Goal: Transaction & Acquisition: Purchase product/service

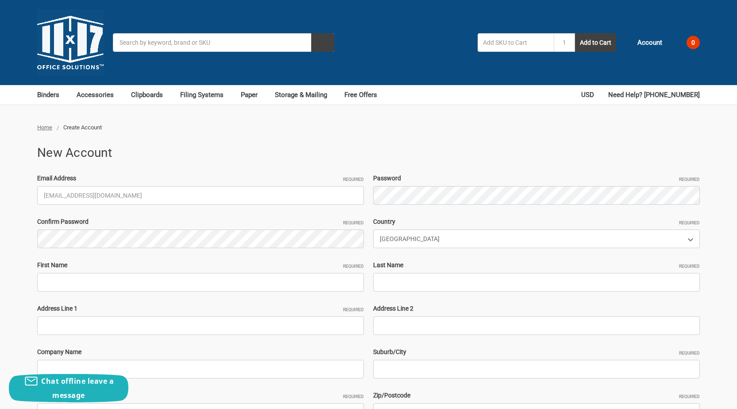
type input "[EMAIL_ADDRESS][DOMAIN_NAME]"
drag, startPoint x: 70, startPoint y: 195, endPoint x: 0, endPoint y: 204, distance: 70.4
click at [0, 204] on div "Home Create Account New Account Email Address Required BriarAnya54@outlook.com …" at bounding box center [368, 318] width 737 height 390
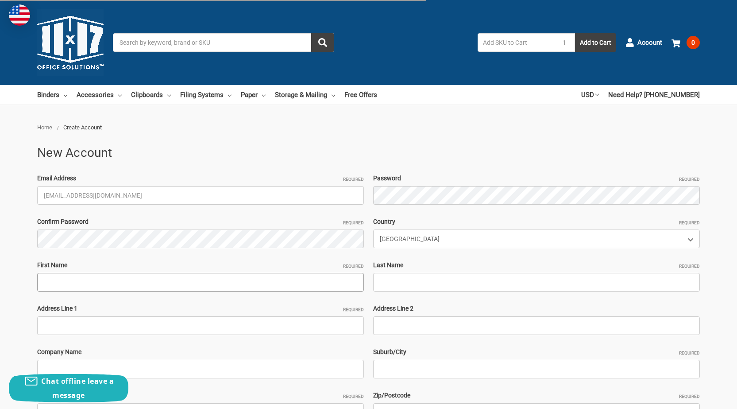
click at [114, 281] on input "First Name Required" at bounding box center [200, 282] width 327 height 19
paste input "BriarAnya"
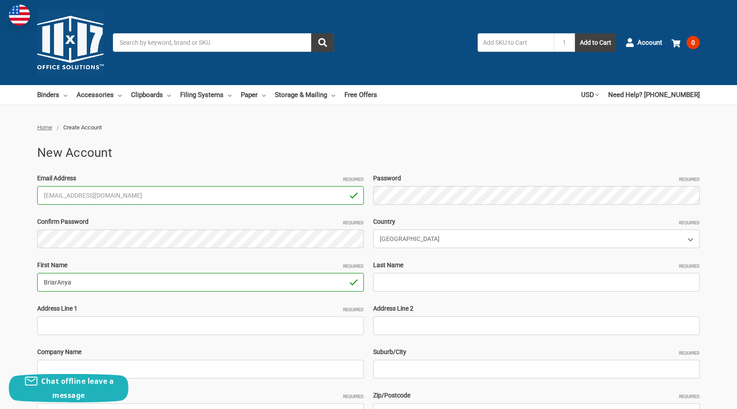
drag, startPoint x: 58, startPoint y: 279, endPoint x: 284, endPoint y: 289, distance: 226.8
click at [249, 289] on input "BriarAnya" at bounding box center [200, 282] width 327 height 19
type input "Briar"
click at [393, 282] on input "Last Name Required" at bounding box center [536, 282] width 327 height 19
paste input "Anya"
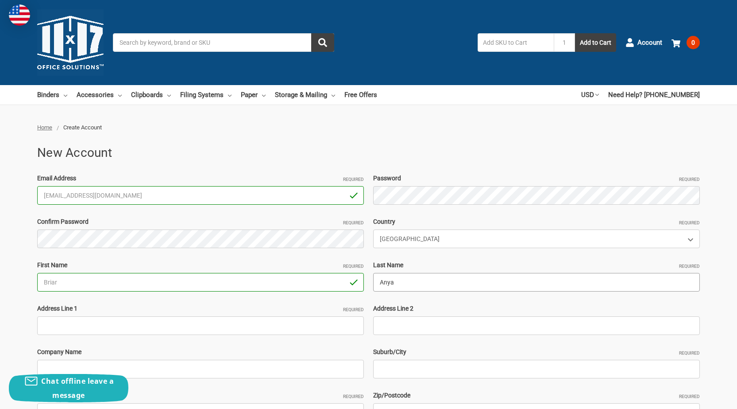
type input "Anya"
click at [76, 327] on input "Address Line 1 Required" at bounding box center [200, 325] width 327 height 19
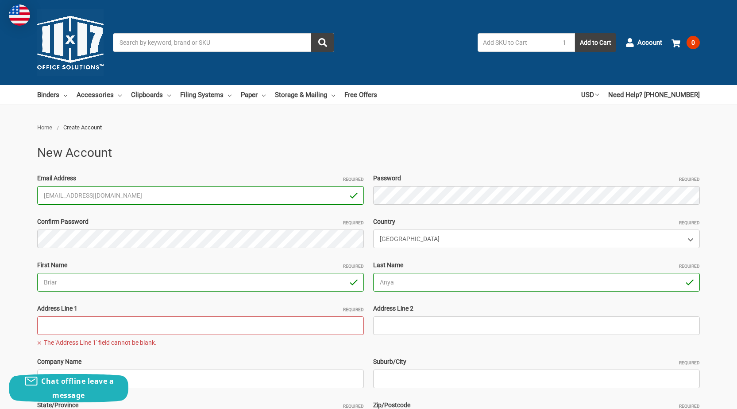
paste input "68 intervale Avenue Farmingdale,NY11735"
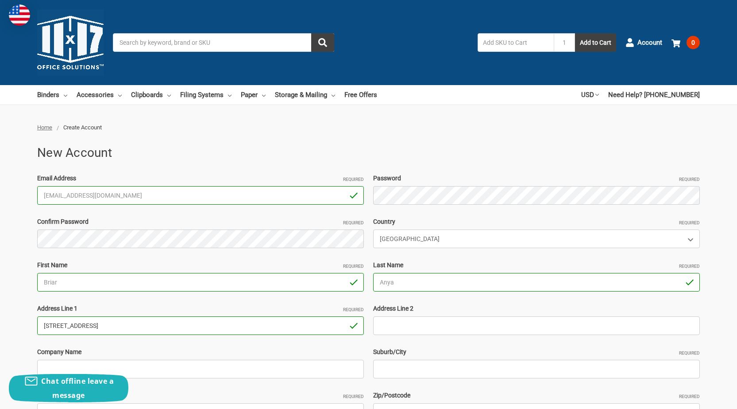
click at [193, 324] on input "68 intervale Avenue Farmingdale,NY11735" at bounding box center [200, 325] width 327 height 19
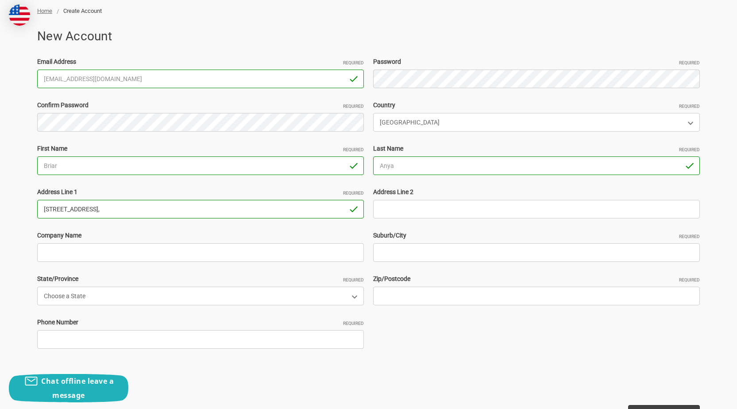
scroll to position [177, 0]
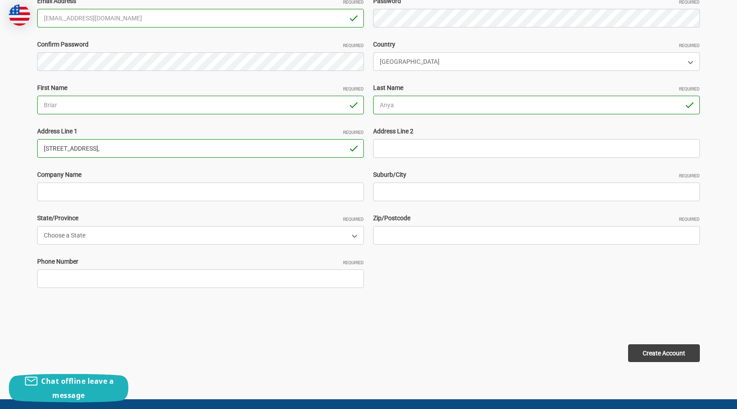
type input "68 intervale Avenue Farmingdale,"
click at [414, 238] on input "Zip/Postcode Required" at bounding box center [536, 235] width 327 height 19
paste input "NY11735"
drag, startPoint x: 389, startPoint y: 233, endPoint x: 356, endPoint y: 236, distance: 33.3
click at [356, 236] on div "Email Address Required BriarAnya54@outlook.com Password Required Confirm Passwo…" at bounding box center [369, 148] width 672 height 304
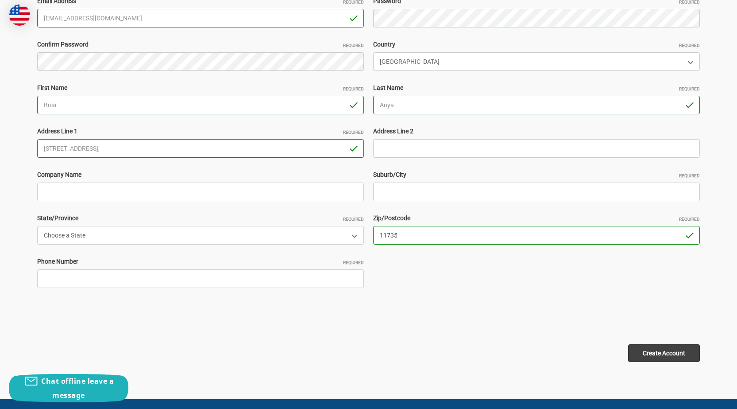
type input "11735"
click at [103, 233] on select "Choose a State Alabama Alaska American Samoa Arizona Arkansas Armed Forces Afri…" at bounding box center [200, 235] width 327 height 19
select select "New York"
click at [37, 226] on select "Choose a State Alabama Alaska American Samoa Arizona Arkansas Armed Forces Afri…" at bounding box center [200, 235] width 327 height 19
click at [110, 146] on input "68 intervale Avenue Farmingdale," at bounding box center [200, 148] width 327 height 19
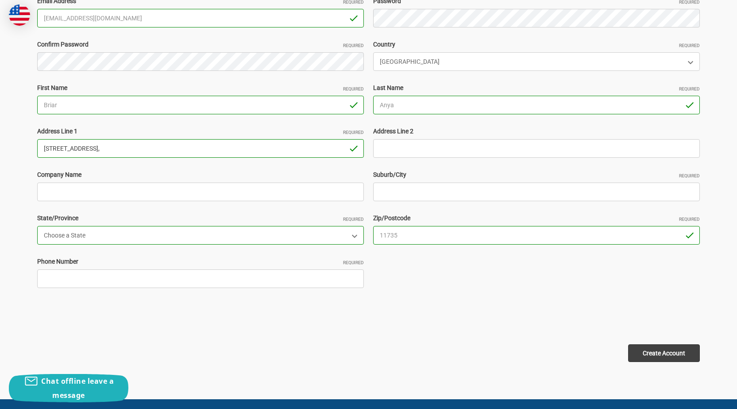
click at [110, 146] on input "68 intervale Avenue Farmingdale," at bounding box center [200, 148] width 327 height 19
type input "68 intervale Avenue ,"
drag, startPoint x: 389, startPoint y: 194, endPoint x: 373, endPoint y: 195, distance: 16.4
click at [389, 194] on input "Suburb/City Required" at bounding box center [536, 191] width 327 height 19
paste input "Farmingdale"
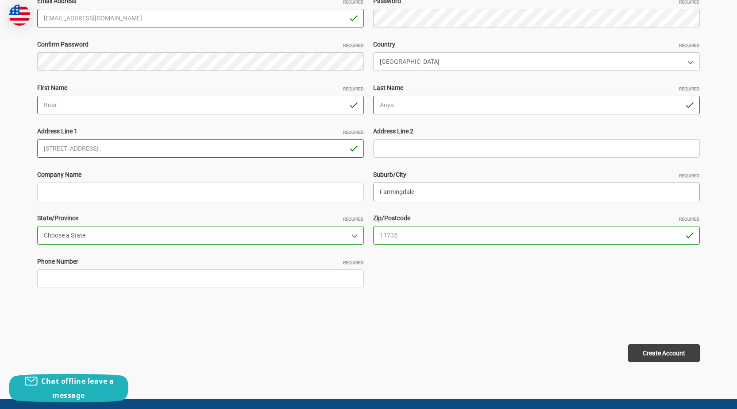
type input "Farmingdale"
click at [74, 279] on input "Phone Number Required" at bounding box center [200, 278] width 327 height 19
type input "4302587469"
click at [115, 152] on input "68 intervale Avenue ," at bounding box center [200, 148] width 327 height 19
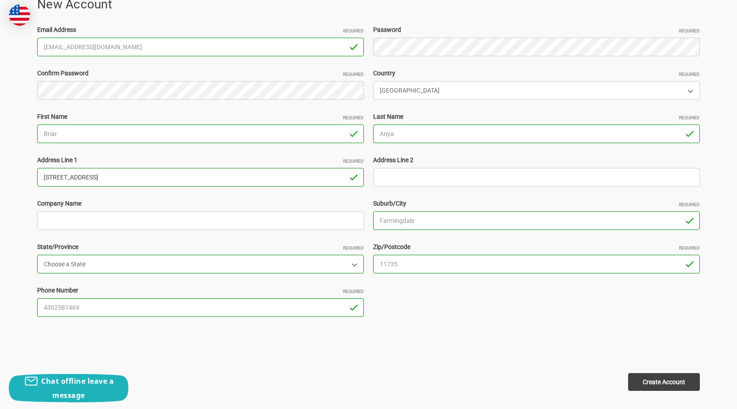
scroll to position [133, 0]
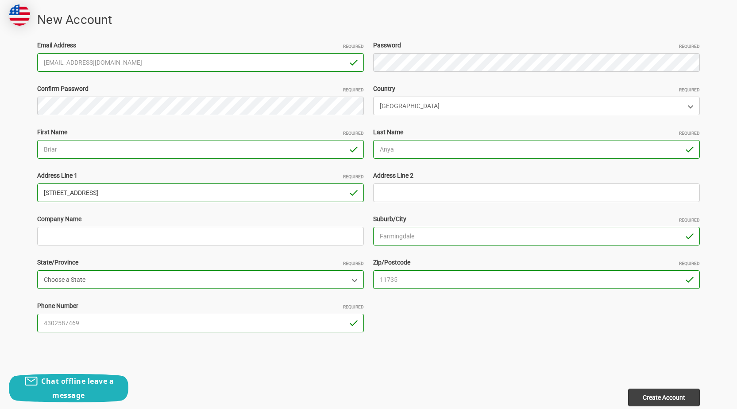
type input "68 intervale Avenue"
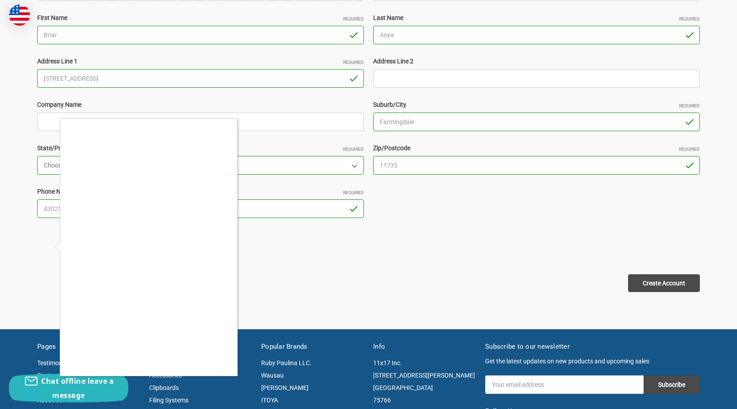
scroll to position [266, 0]
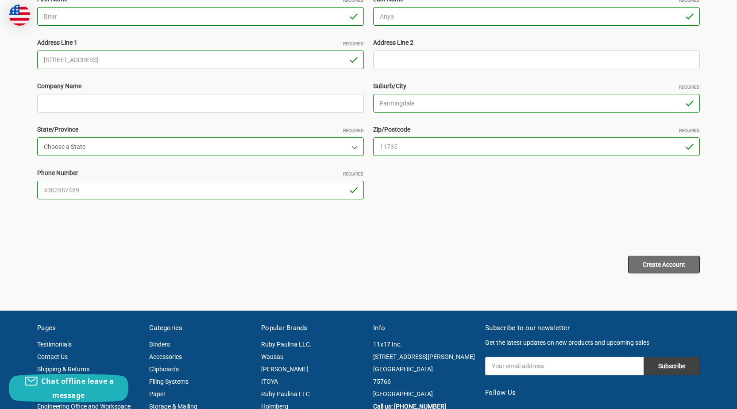
click at [660, 266] on input "Create Account" at bounding box center [664, 264] width 72 height 18
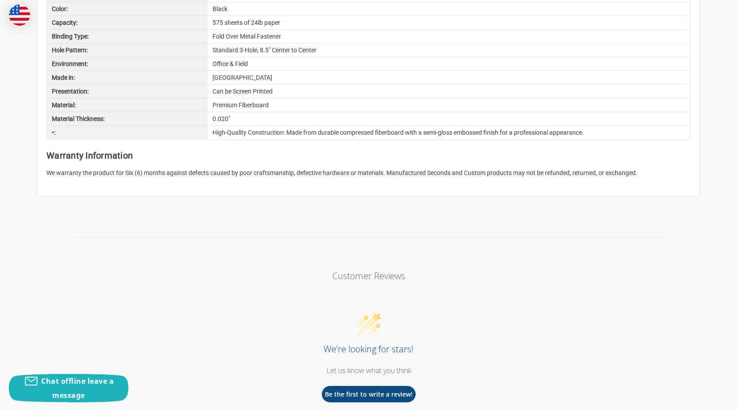
scroll to position [443, 0]
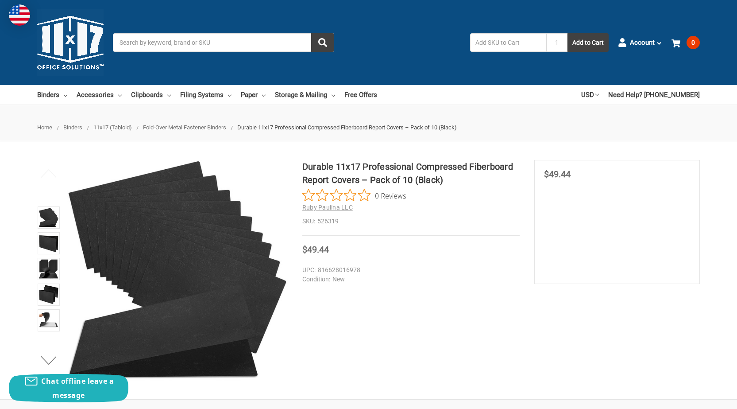
click at [340, 269] on dd "816628016978" at bounding box center [408, 269] width 213 height 9
click at [344, 270] on dd "816628016978" at bounding box center [408, 269] width 213 height 9
drag, startPoint x: 498, startPoint y: 241, endPoint x: 504, endPoint y: 238, distance: 6.5
click at [501, 240] on section "Durable 11x17 Professional Compressed Fiberboard Report Covers – Pack of 10 (Bl…" at bounding box center [418, 212] width 232 height 105
click at [635, 42] on span "Account" at bounding box center [642, 43] width 25 height 10
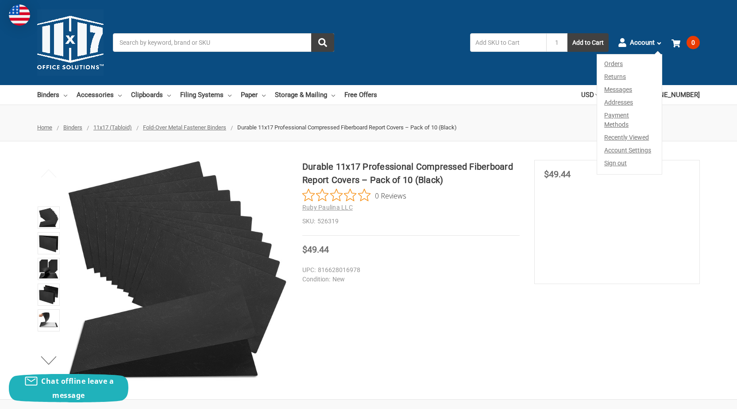
click at [558, 200] on section "MSRP Was Price Now $49.44 You save" at bounding box center [617, 222] width 166 height 124
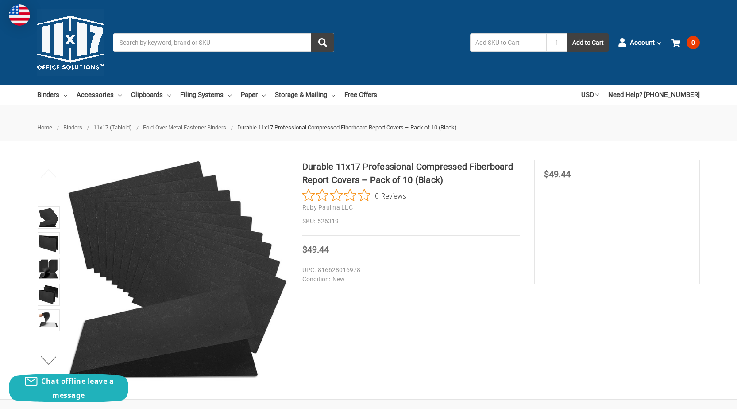
click at [563, 173] on span "$49.44" at bounding box center [557, 174] width 27 height 11
drag, startPoint x: 576, startPoint y: 203, endPoint x: 576, endPoint y: 210, distance: 6.6
click at [576, 206] on section "MSRP Was Price Now $49.44 You save" at bounding box center [617, 222] width 166 height 124
click at [585, 235] on section "MSRP Was Price Now $49.44 You save" at bounding box center [617, 222] width 166 height 124
click at [587, 236] on section "MSRP Was Price Now $49.44 You save" at bounding box center [617, 222] width 166 height 124
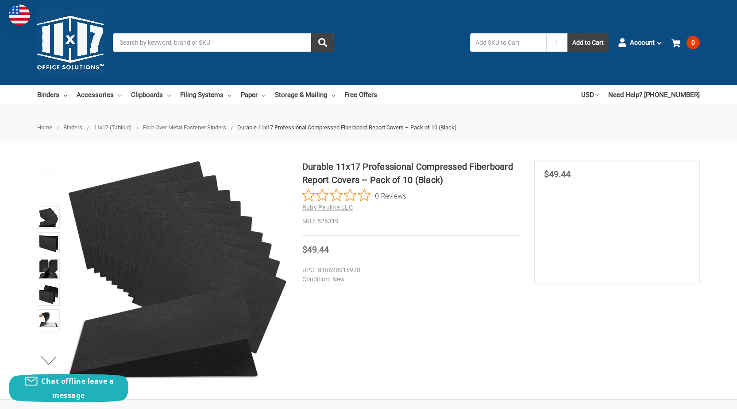
drag, startPoint x: 587, startPoint y: 237, endPoint x: 586, endPoint y: 241, distance: 4.6
click at [587, 238] on section "MSRP Was Price Now $49.44 You save" at bounding box center [617, 222] width 166 height 124
click at [584, 243] on section "MSRP Was Price Now $49.44 You save" at bounding box center [617, 222] width 166 height 124
click at [315, 246] on span "$49.44" at bounding box center [315, 249] width 27 height 11
click at [242, 97] on link "Paper" at bounding box center [253, 94] width 25 height 19
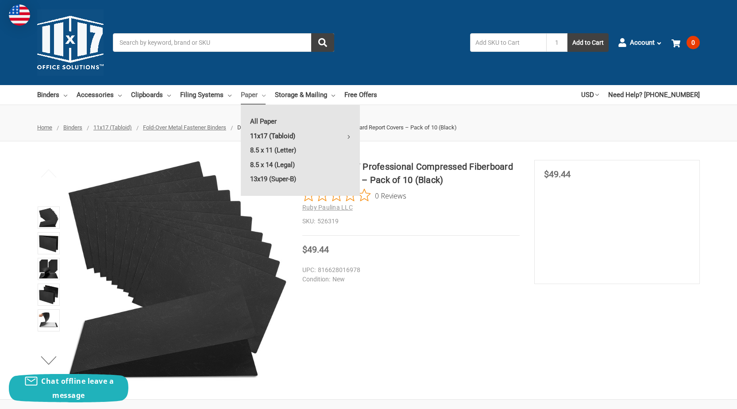
click at [266, 134] on link "11x17 (Tabloid)" at bounding box center [300, 136] width 119 height 14
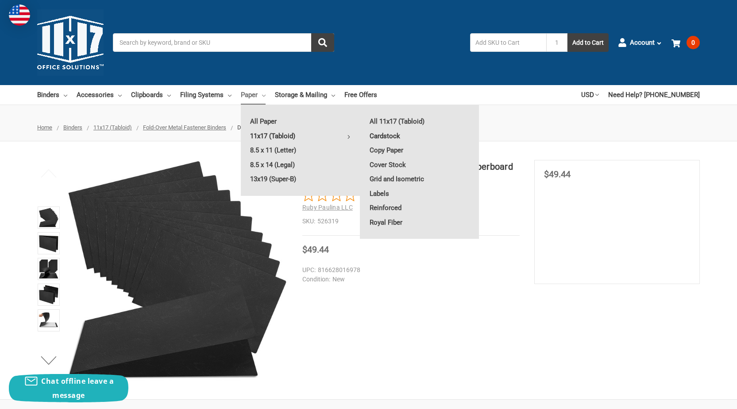
click at [389, 135] on link "Cardstock" at bounding box center [419, 136] width 119 height 14
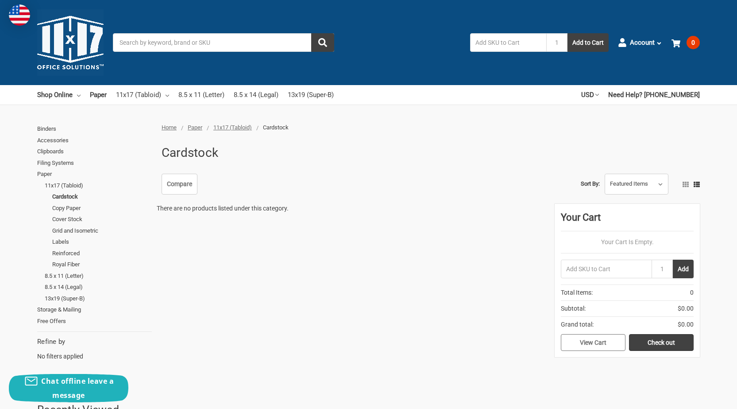
click at [608, 339] on link "View Cart" at bounding box center [593, 342] width 65 height 17
